Goal: Task Accomplishment & Management: Use online tool/utility

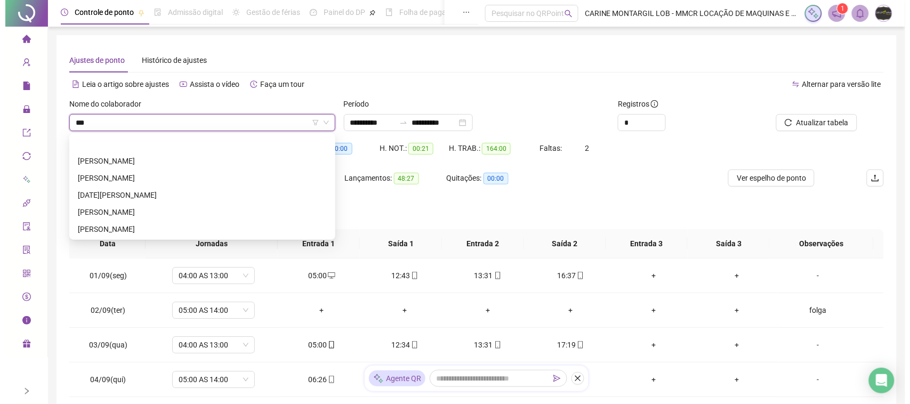
scroll to position [537, 0]
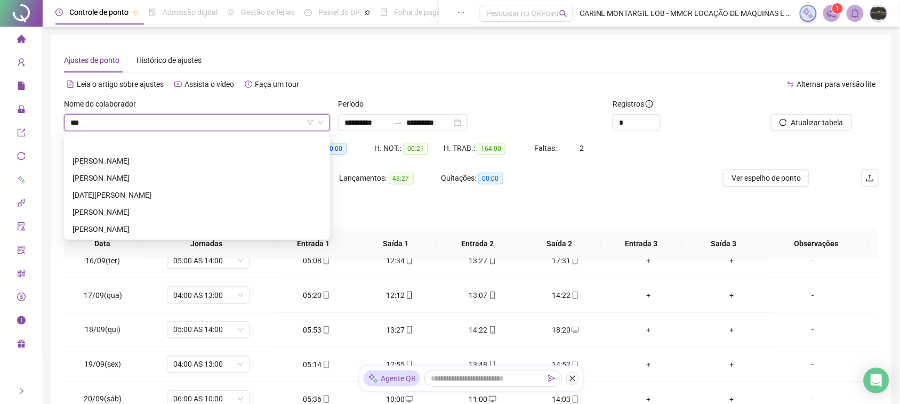
type input "****"
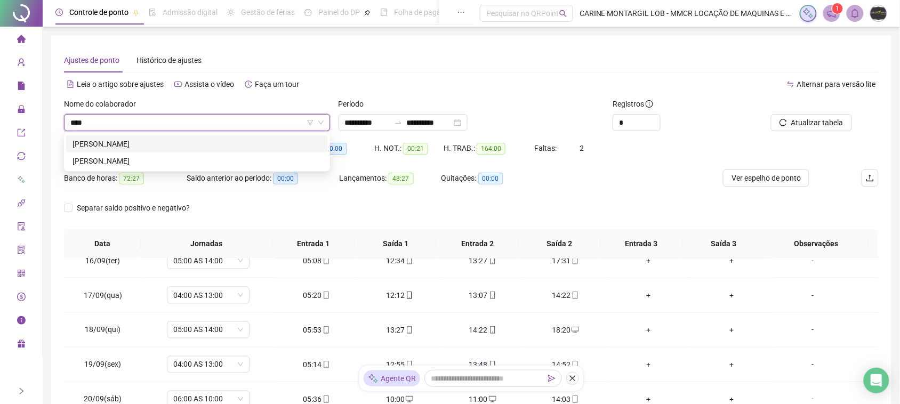
click at [204, 147] on div "[PERSON_NAME]" at bounding box center [196, 144] width 249 height 12
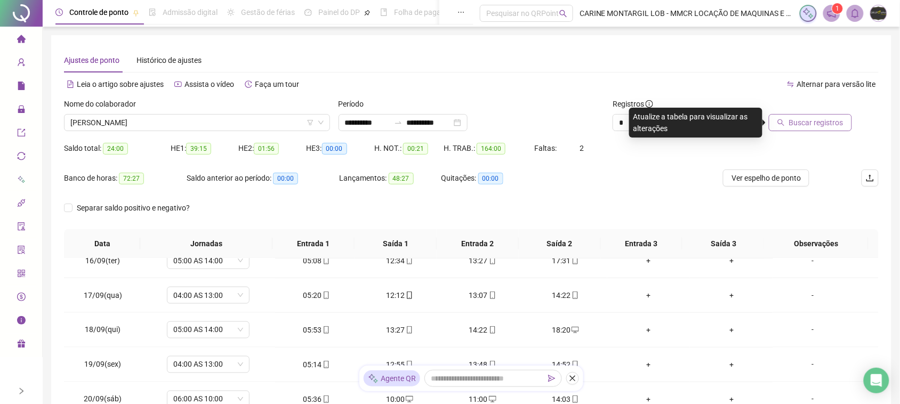
click at [818, 126] on span "Buscar registros" at bounding box center [816, 123] width 54 height 12
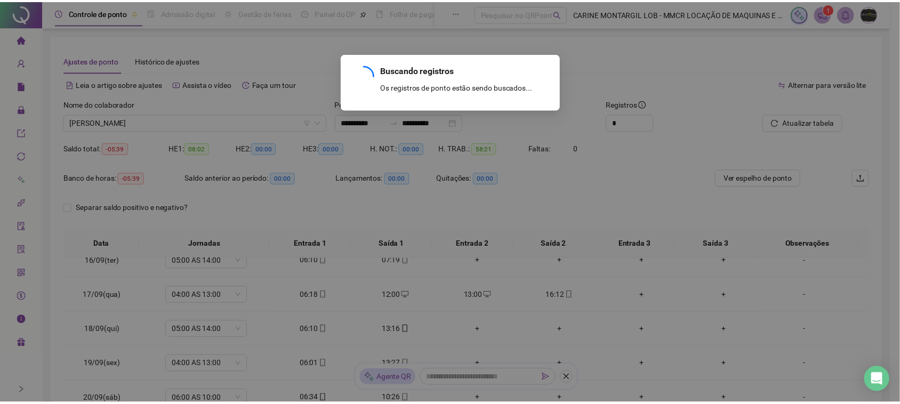
scroll to position [155, 0]
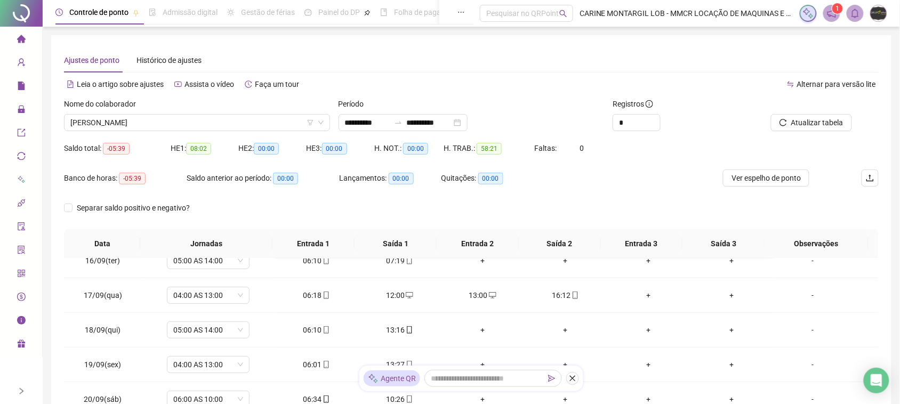
click at [289, 124] on span "[PERSON_NAME]" at bounding box center [196, 123] width 253 height 16
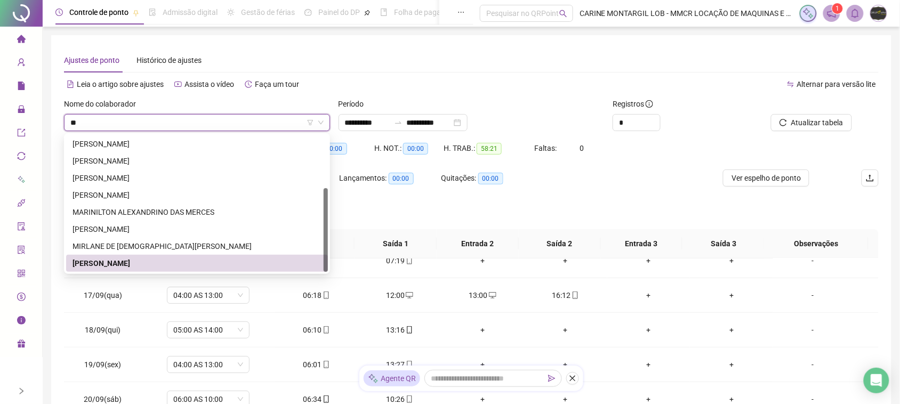
scroll to position [0, 0]
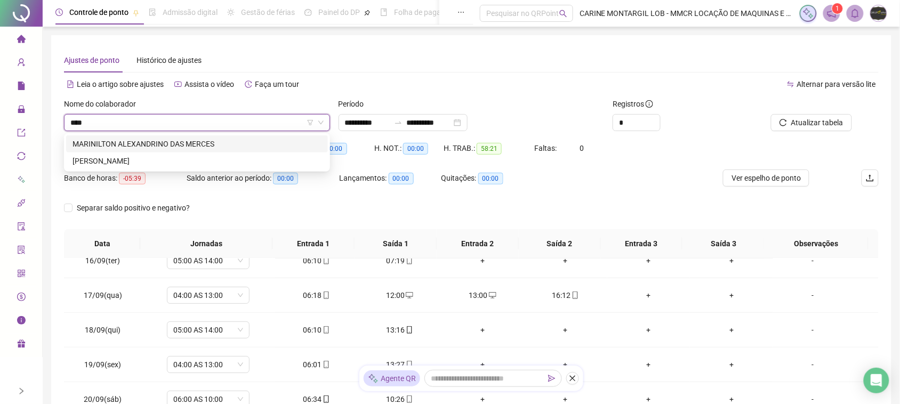
type input "*****"
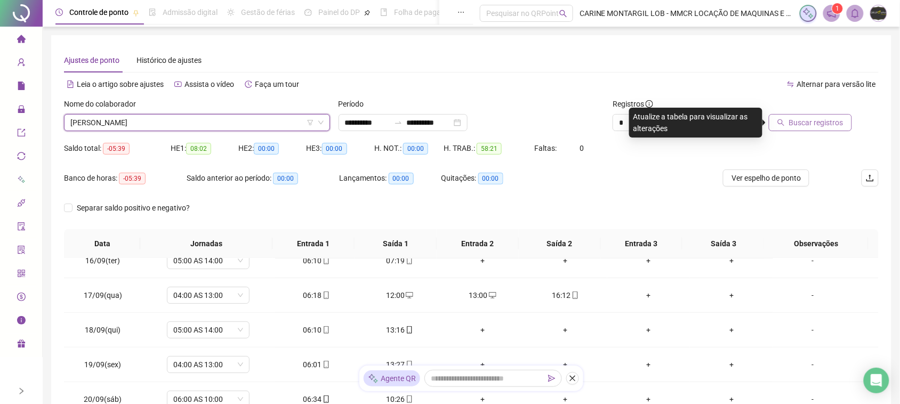
click at [809, 118] on span "Buscar registros" at bounding box center [816, 123] width 54 height 12
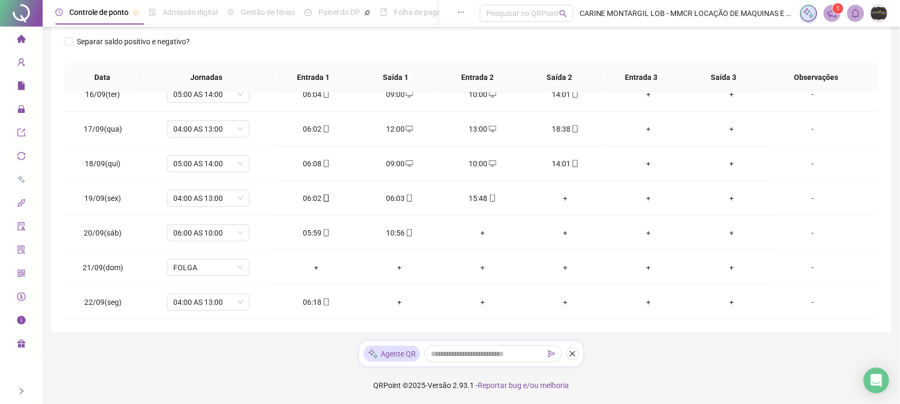
scroll to position [33, 0]
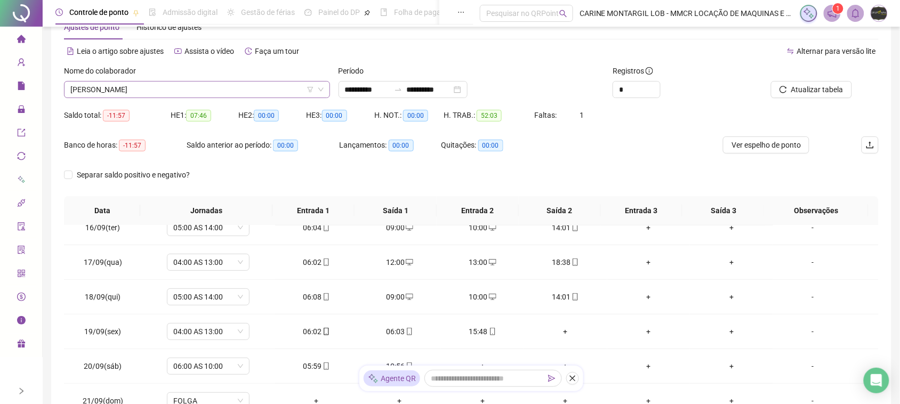
click at [224, 87] on span "[PERSON_NAME]" at bounding box center [196, 90] width 253 height 16
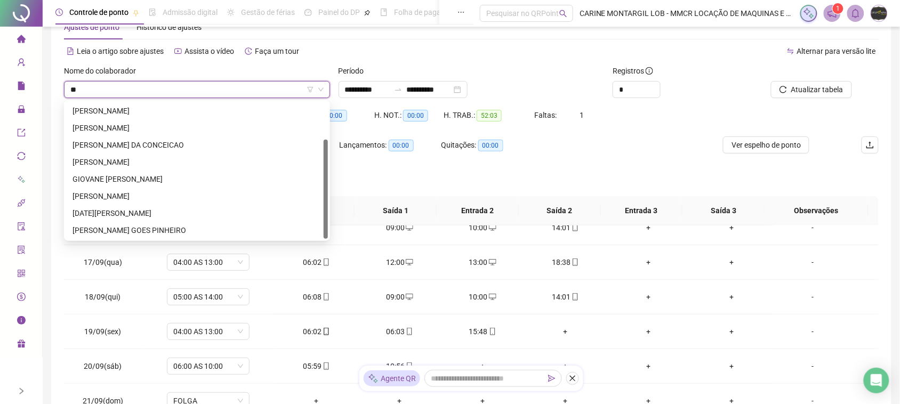
scroll to position [0, 0]
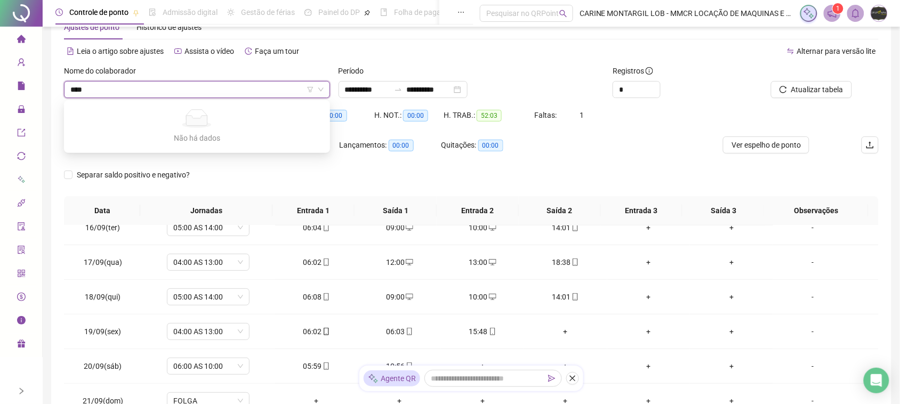
type input "***"
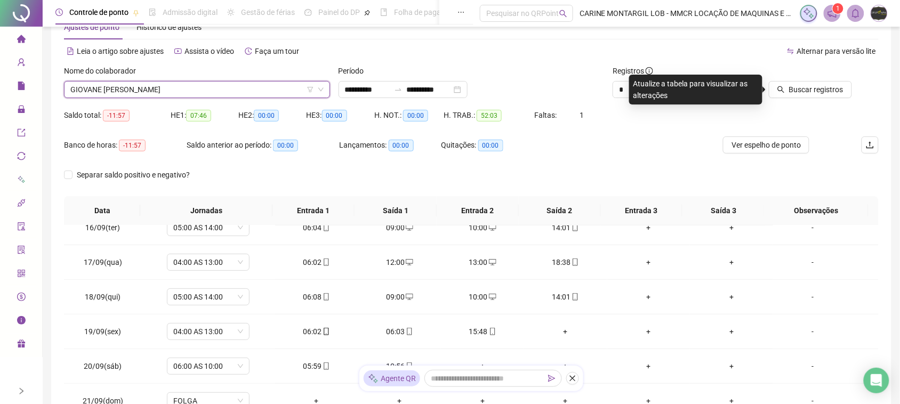
click at [782, 75] on div at bounding box center [801, 73] width 102 height 16
click at [784, 80] on div at bounding box center [801, 73] width 102 height 16
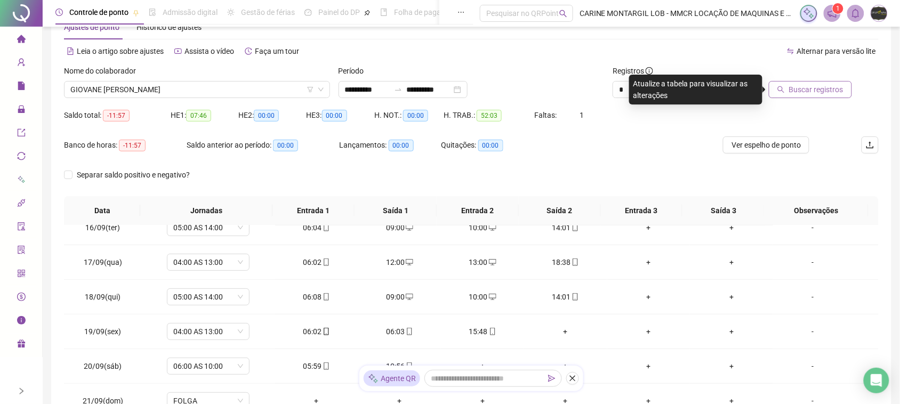
click at [784, 88] on icon "search" at bounding box center [780, 89] width 7 height 7
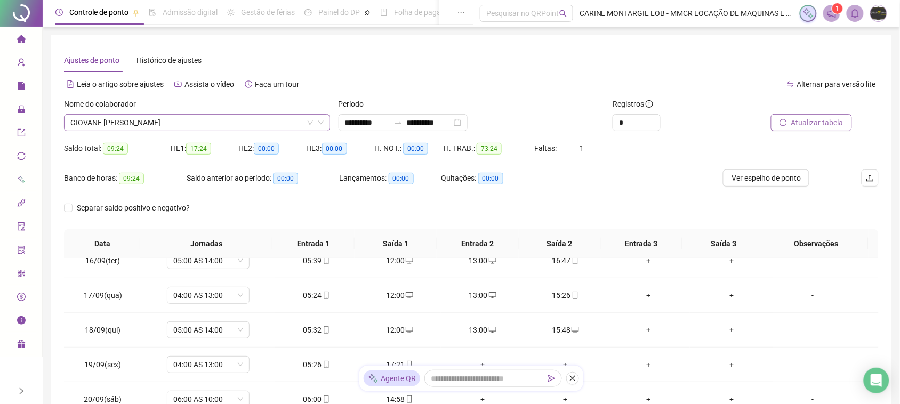
click at [171, 118] on span "GIOVANE [PERSON_NAME]" at bounding box center [196, 123] width 253 height 16
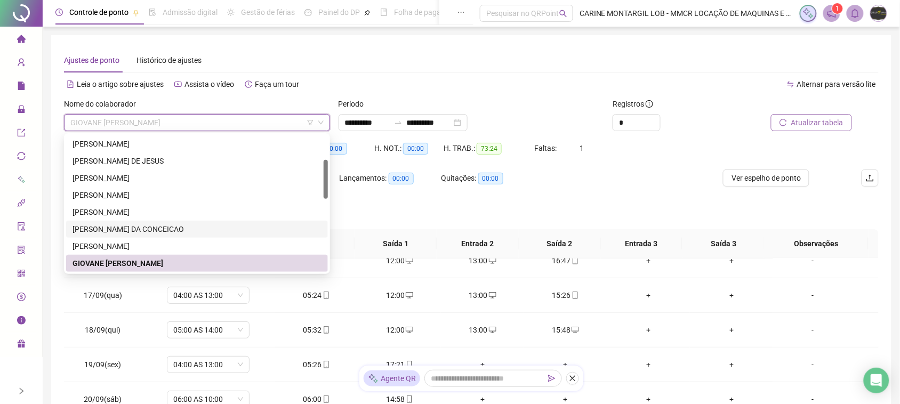
click at [126, 235] on div "[PERSON_NAME] DA CONCEICAO" at bounding box center [197, 229] width 262 height 17
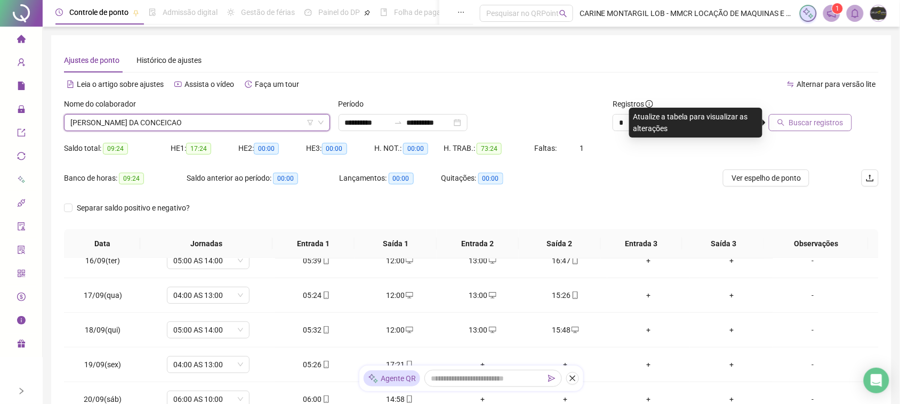
click at [183, 120] on span "[PERSON_NAME] DA CONCEICAO" at bounding box center [196, 123] width 253 height 16
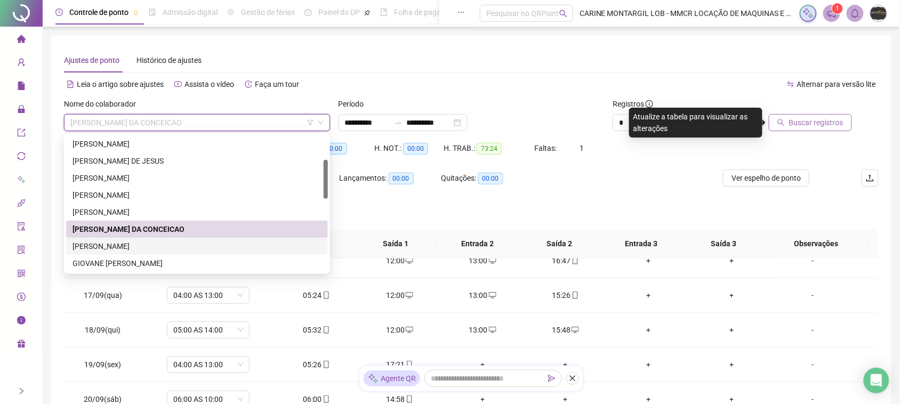
drag, startPoint x: 151, startPoint y: 247, endPoint x: 285, endPoint y: 240, distance: 134.5
click at [152, 247] on div "[PERSON_NAME]" at bounding box center [196, 246] width 249 height 12
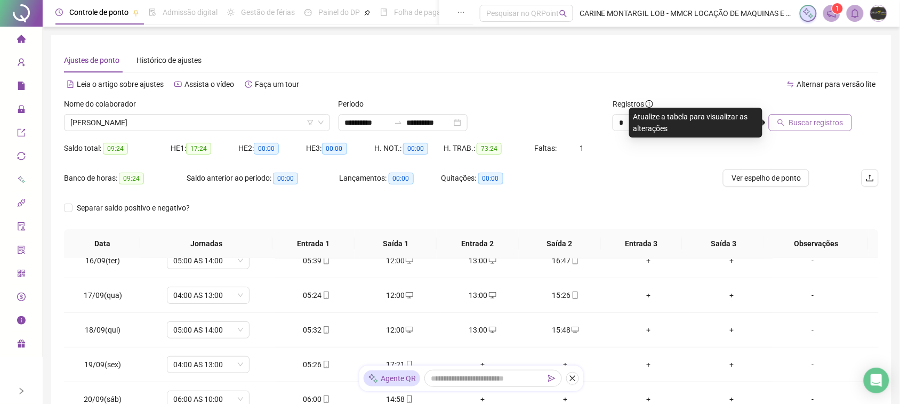
click at [811, 132] on div "Buscar registros" at bounding box center [814, 119] width 137 height 42
click at [811, 130] on button "Buscar registros" at bounding box center [810, 122] width 83 height 17
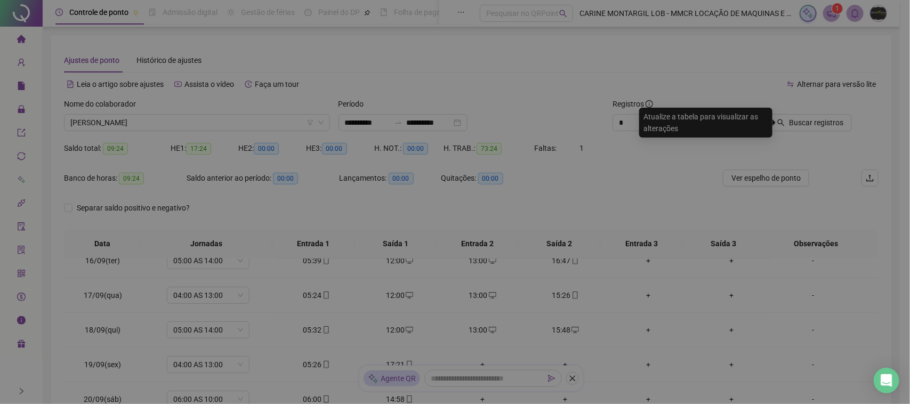
click at [809, 112] on div "Buscando registros Os registros de ponto estão sendo buscados... OK" at bounding box center [455, 202] width 910 height 404
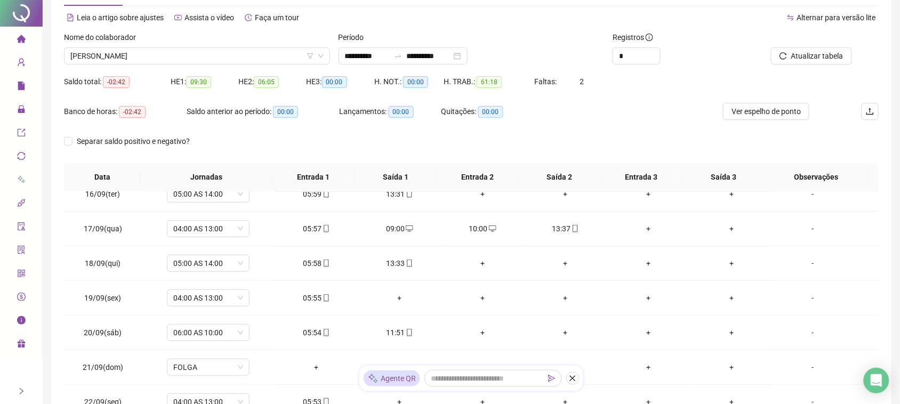
scroll to position [166, 0]
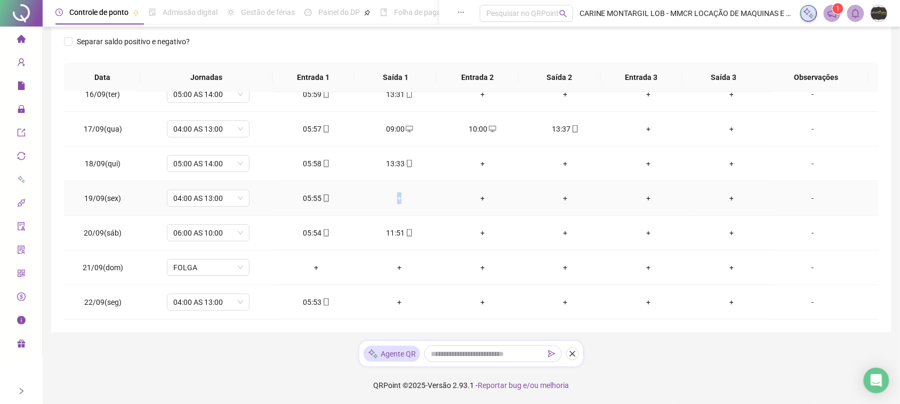
click at [394, 198] on div "+" at bounding box center [400, 198] width 66 height 12
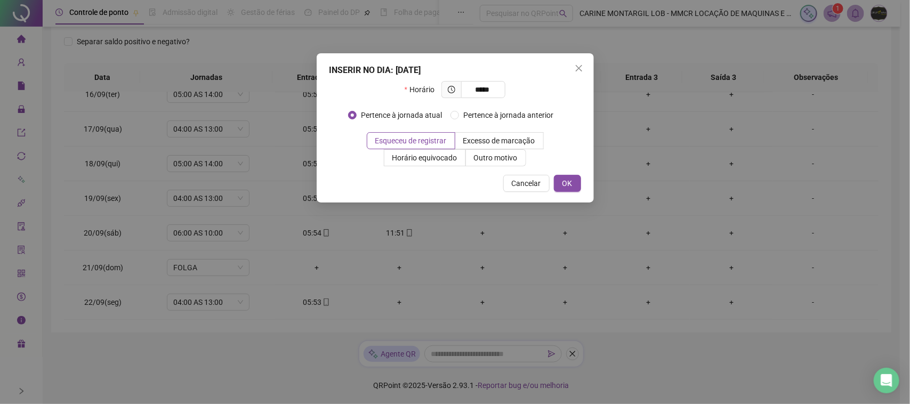
type input "*****"
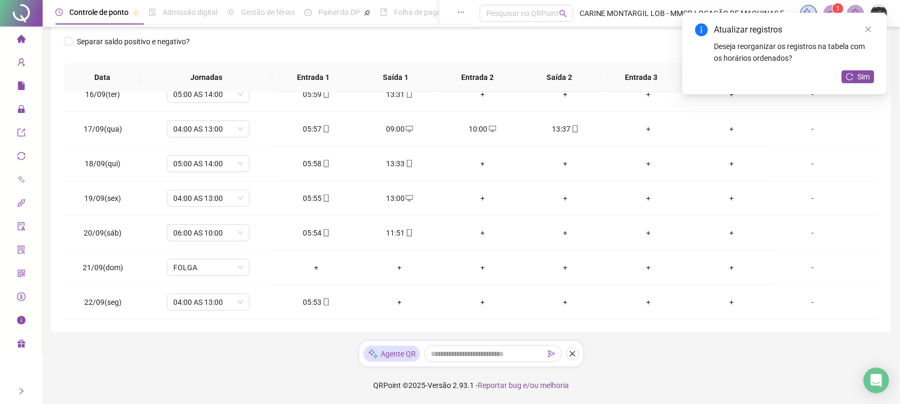
click at [864, 65] on div "Atualizar registros Deseja reorganizar os registros na tabela com os horários o…" at bounding box center [784, 54] width 205 height 82
click at [862, 74] on span "Sim" at bounding box center [864, 77] width 12 height 12
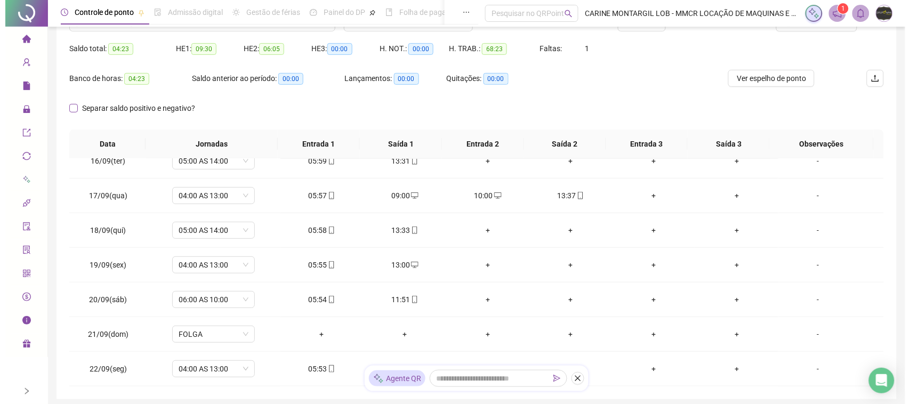
scroll to position [33, 0]
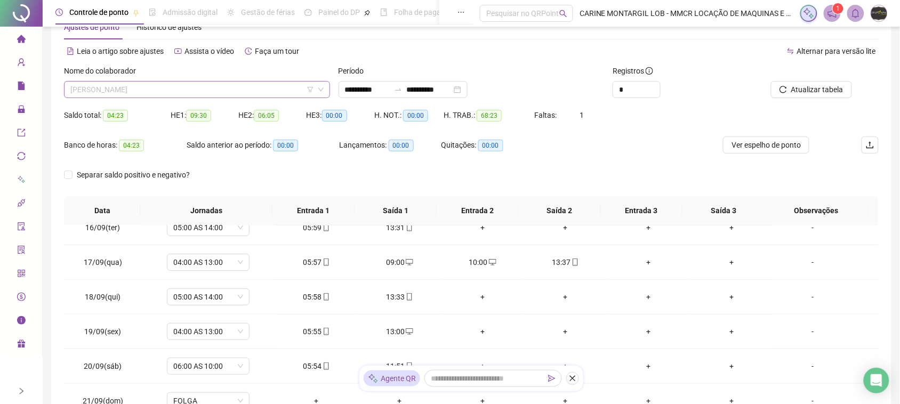
click at [190, 88] on span "[PERSON_NAME]" at bounding box center [196, 90] width 253 height 16
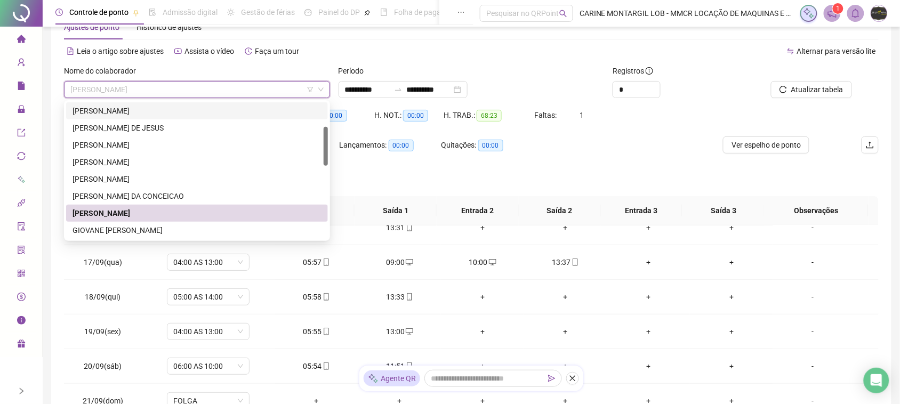
click at [179, 114] on div "[PERSON_NAME]" at bounding box center [196, 111] width 249 height 12
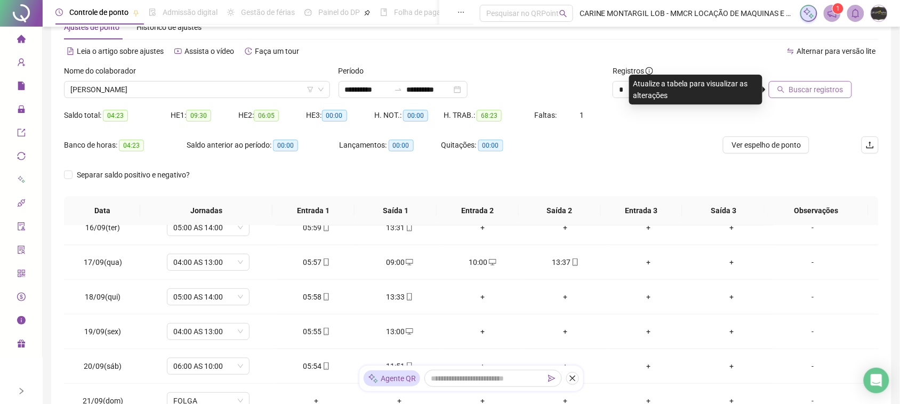
click at [812, 93] on span "Buscar registros" at bounding box center [816, 90] width 54 height 12
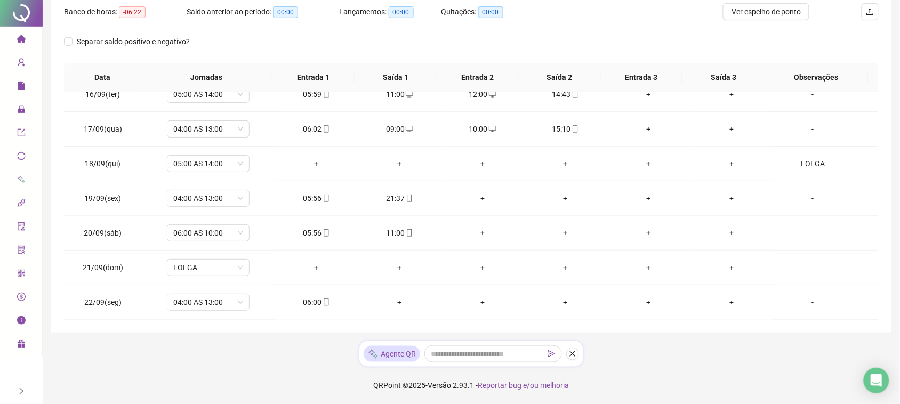
scroll to position [0, 0]
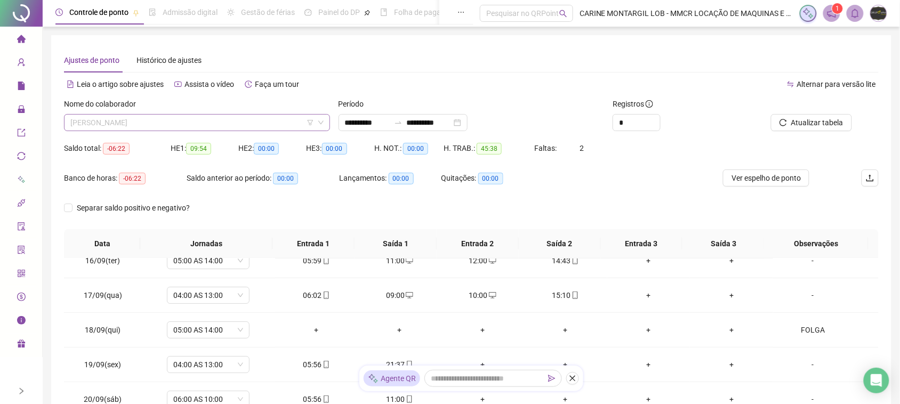
click at [265, 126] on span "[PERSON_NAME]" at bounding box center [196, 123] width 253 height 16
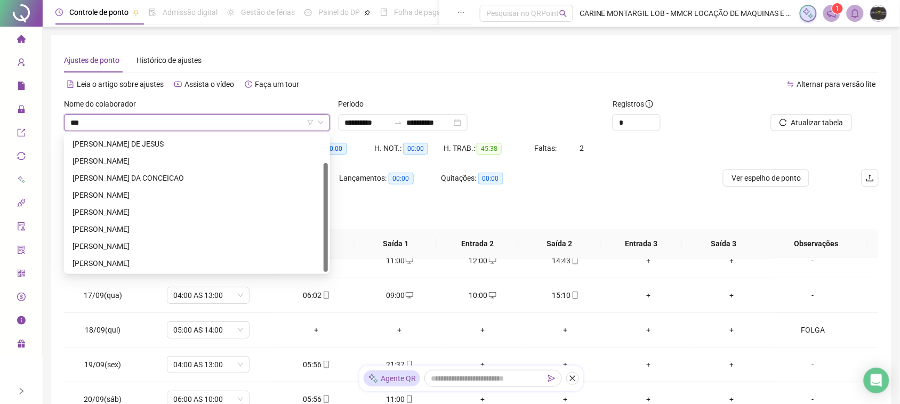
scroll to position [34, 0]
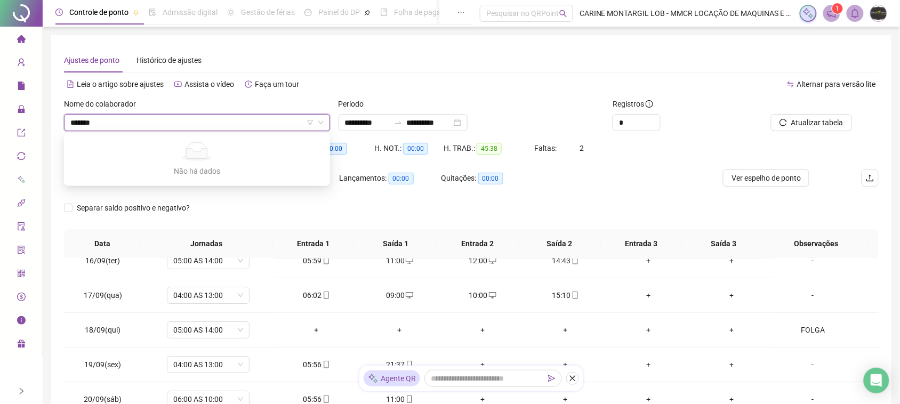
type input "*******"
type input "*****"
